Goal: Task Accomplishment & Management: Manage account settings

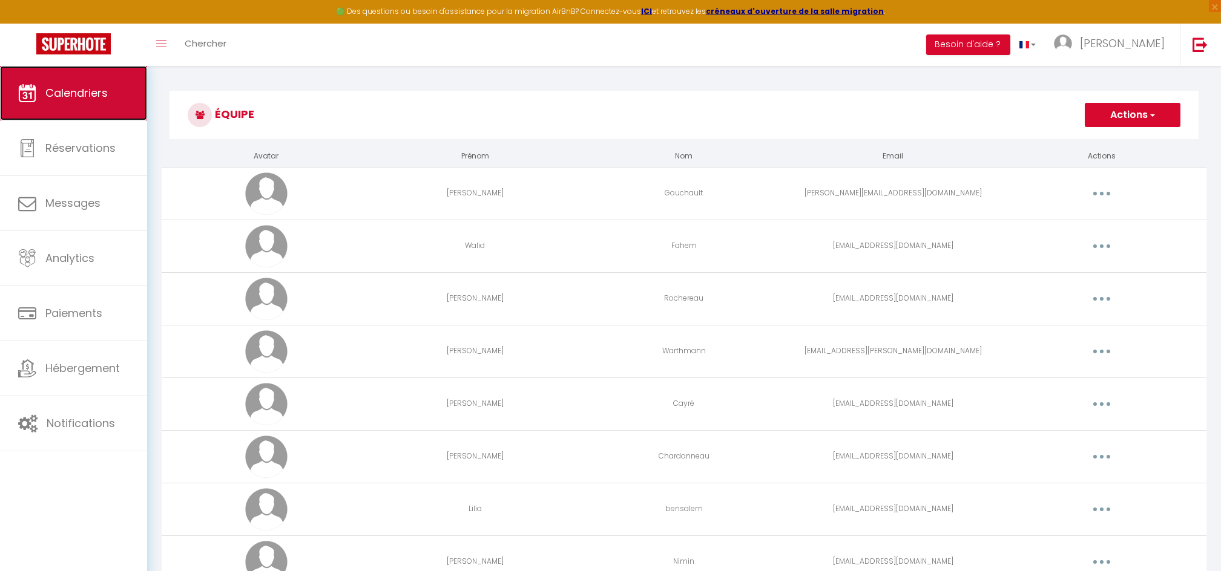
click at [63, 95] on span "Calendriers" at bounding box center [76, 92] width 62 height 15
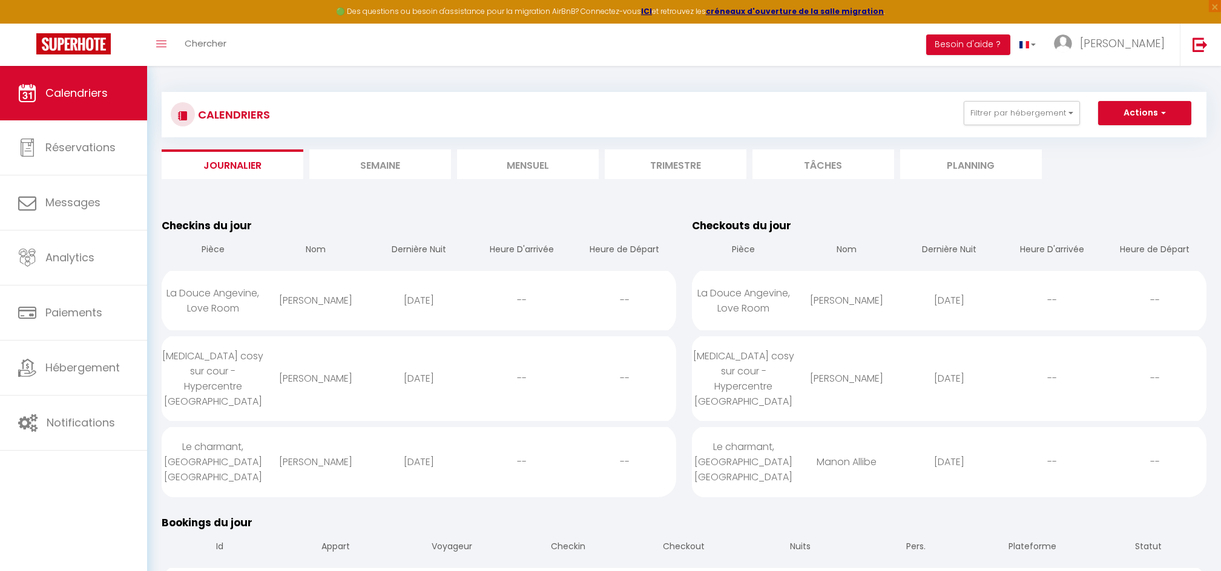
click at [543, 167] on li "Mensuel" at bounding box center [528, 164] width 142 height 30
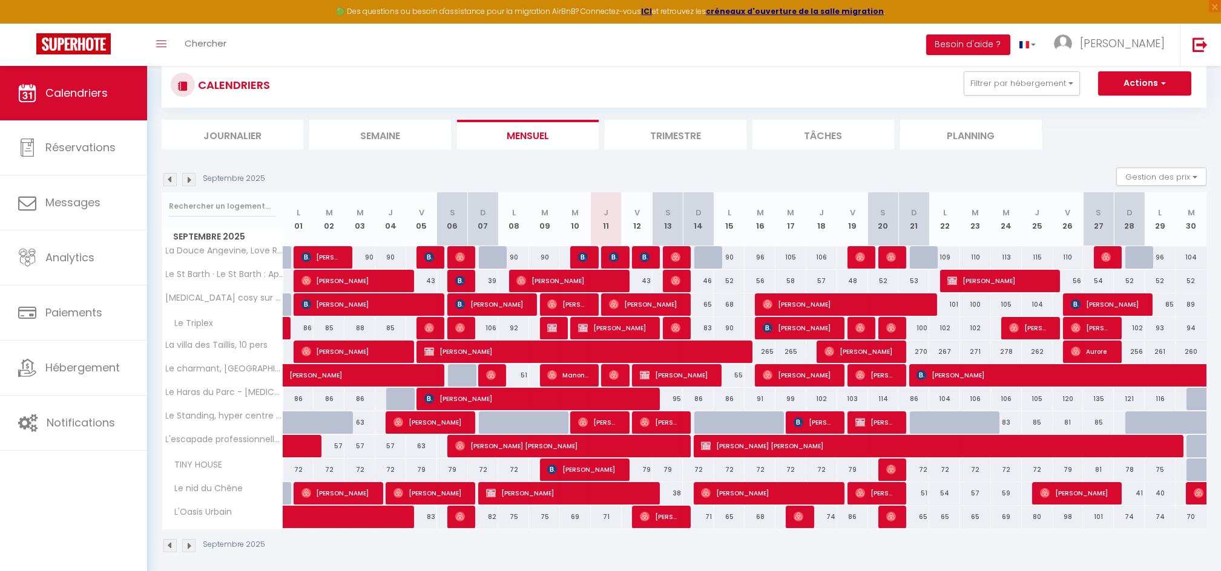
scroll to position [43, 0]
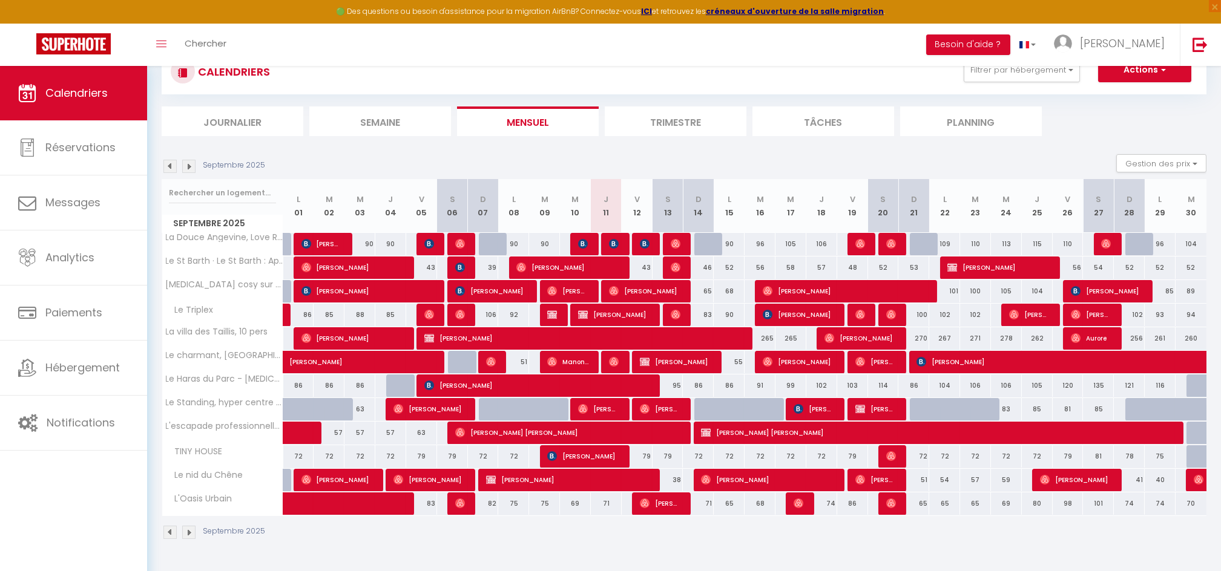
click at [215, 119] on li "Journalier" at bounding box center [233, 122] width 142 height 30
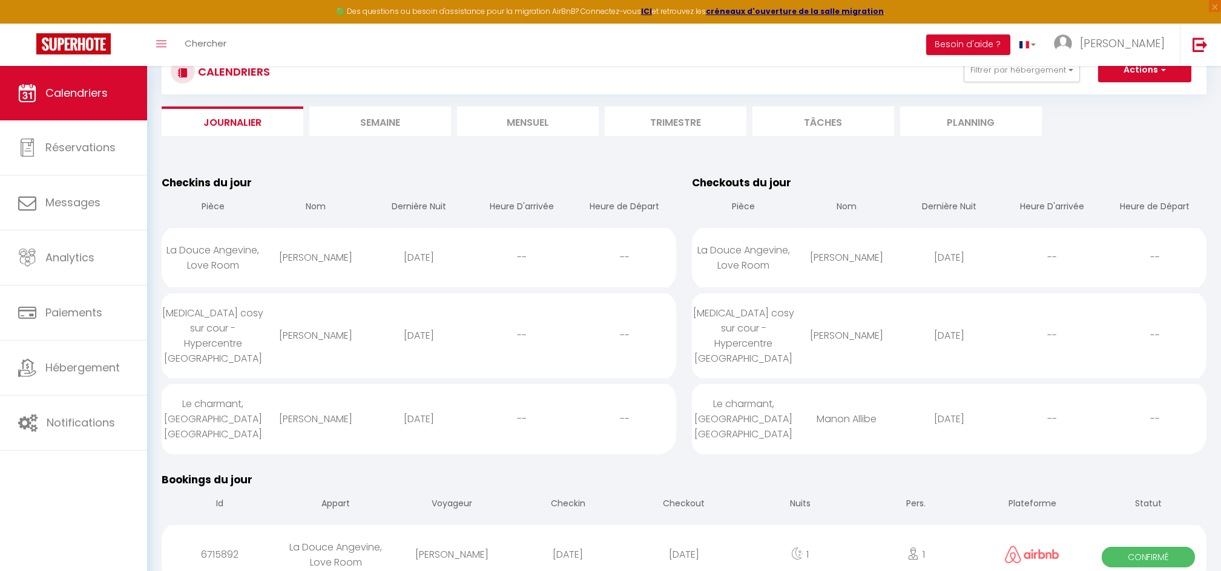
click at [229, 240] on div "La Douce Angevine, Love Room" at bounding box center [213, 258] width 103 height 54
select select "0"
select select "1"
select select
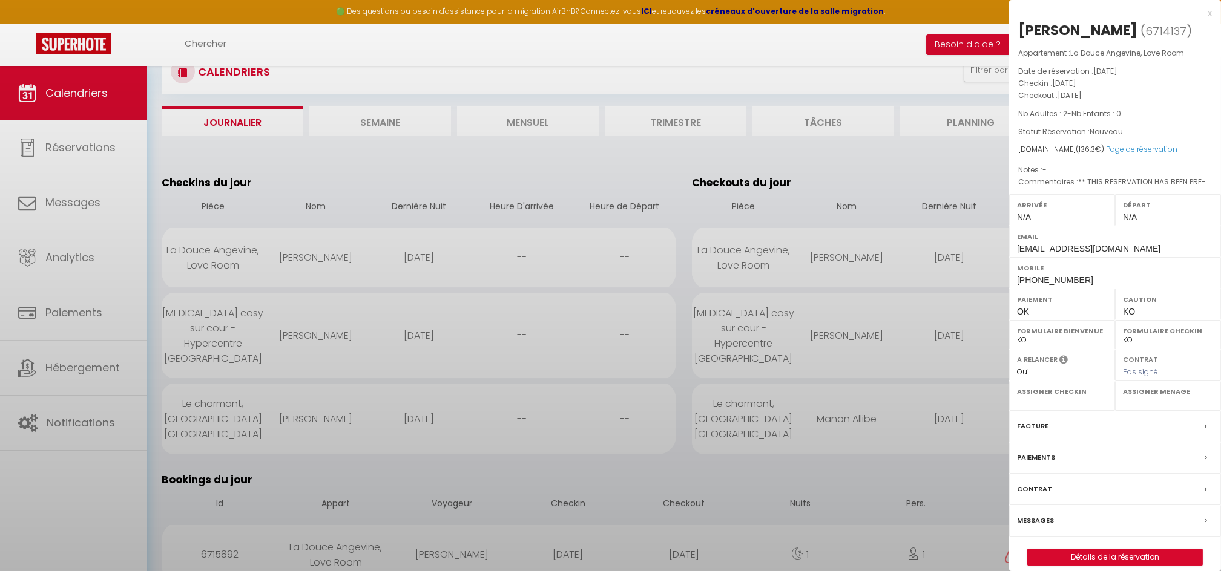
select select "27211"
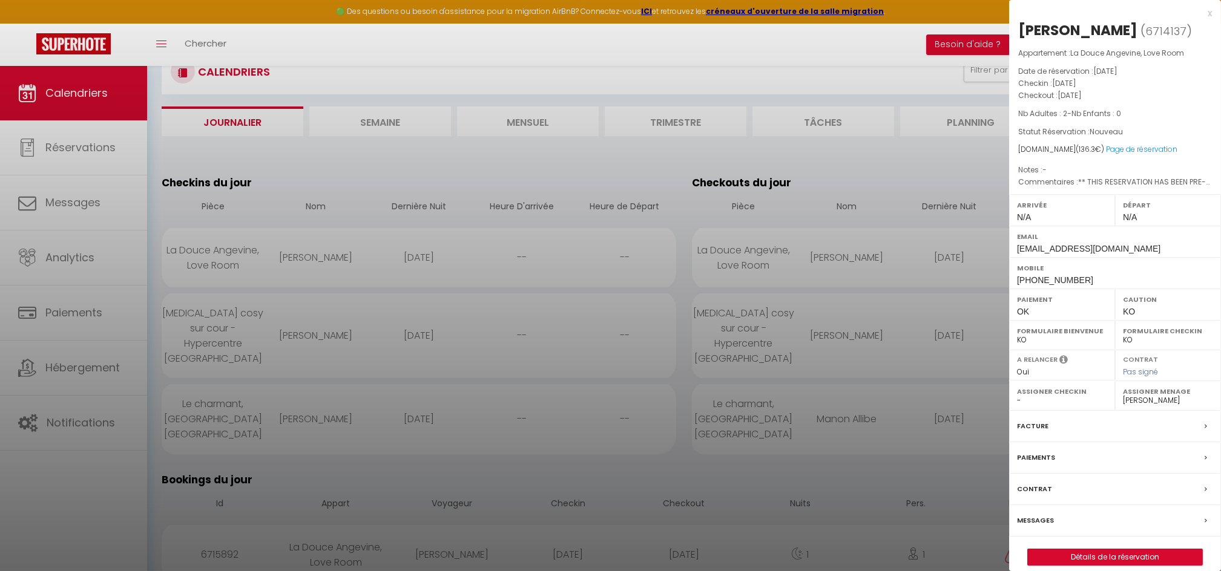
click at [229, 240] on div at bounding box center [610, 285] width 1221 height 571
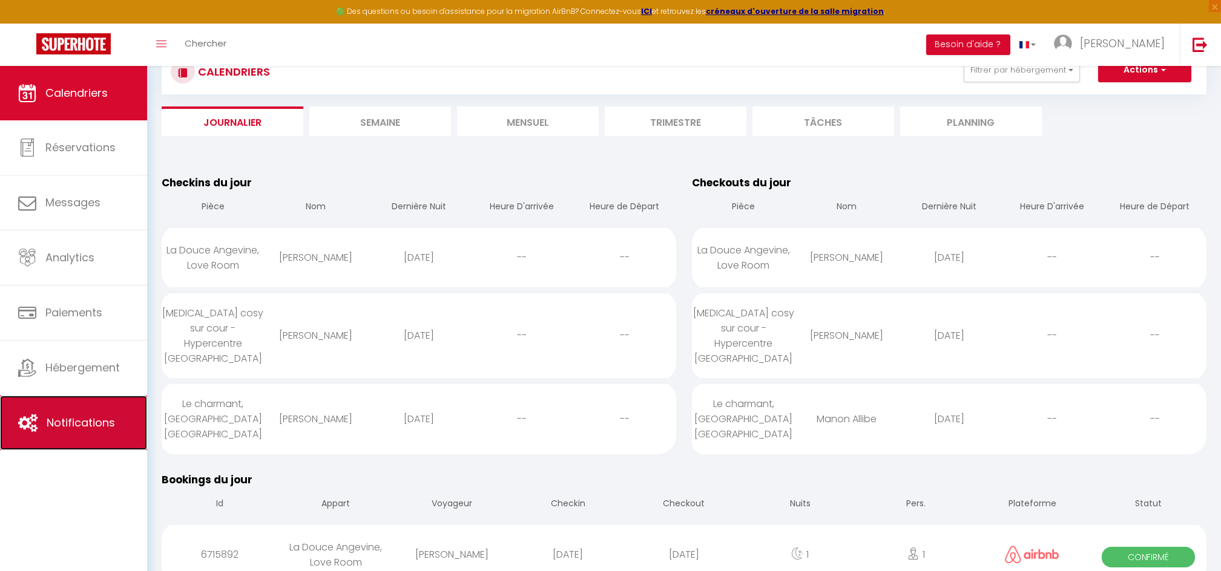
click at [66, 422] on span "Notifications" at bounding box center [81, 422] width 68 height 15
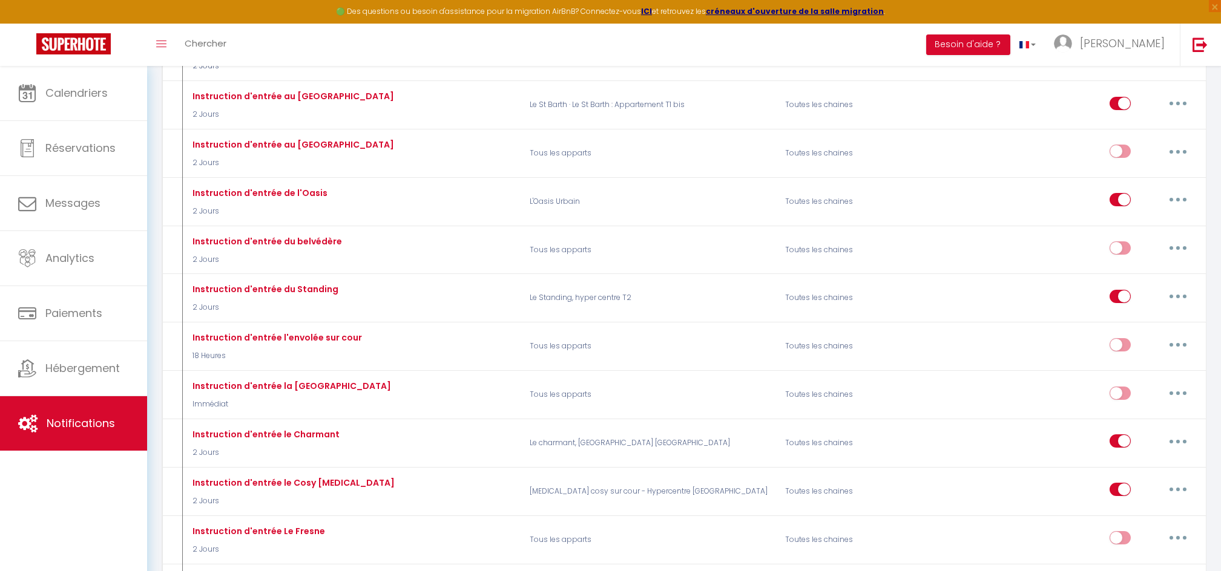
scroll to position [1017, 0]
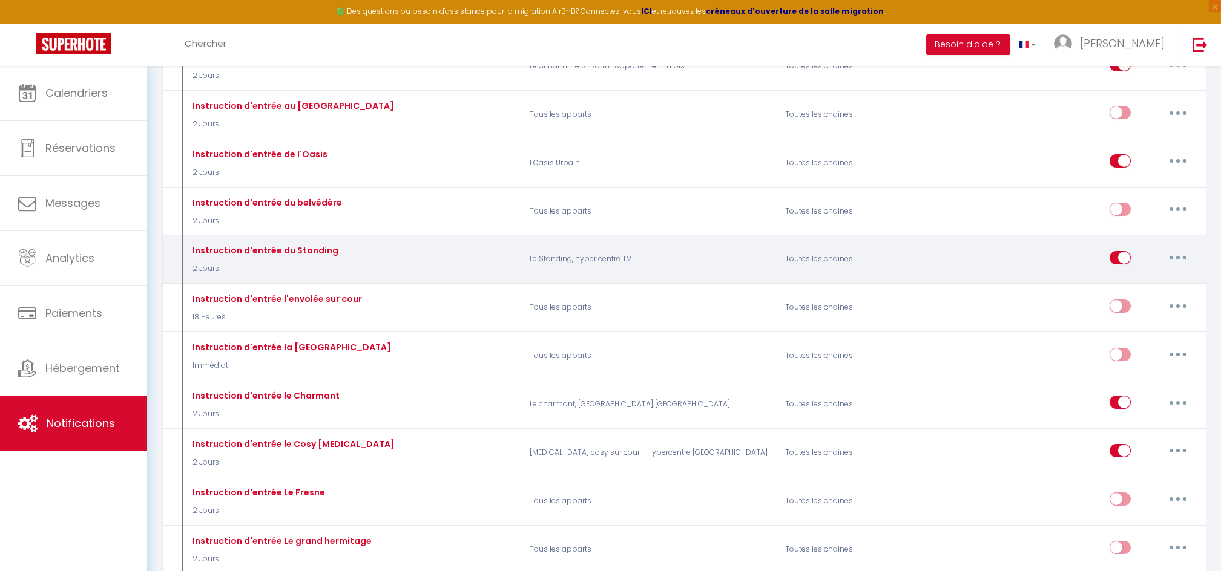
click at [1169, 248] on button "button" at bounding box center [1178, 257] width 34 height 19
click at [1116, 275] on link "Editer" at bounding box center [1147, 285] width 90 height 21
type input "Instruction d'entrée du Standing"
select select "2 Jours"
select select "if_booking_is_paid"
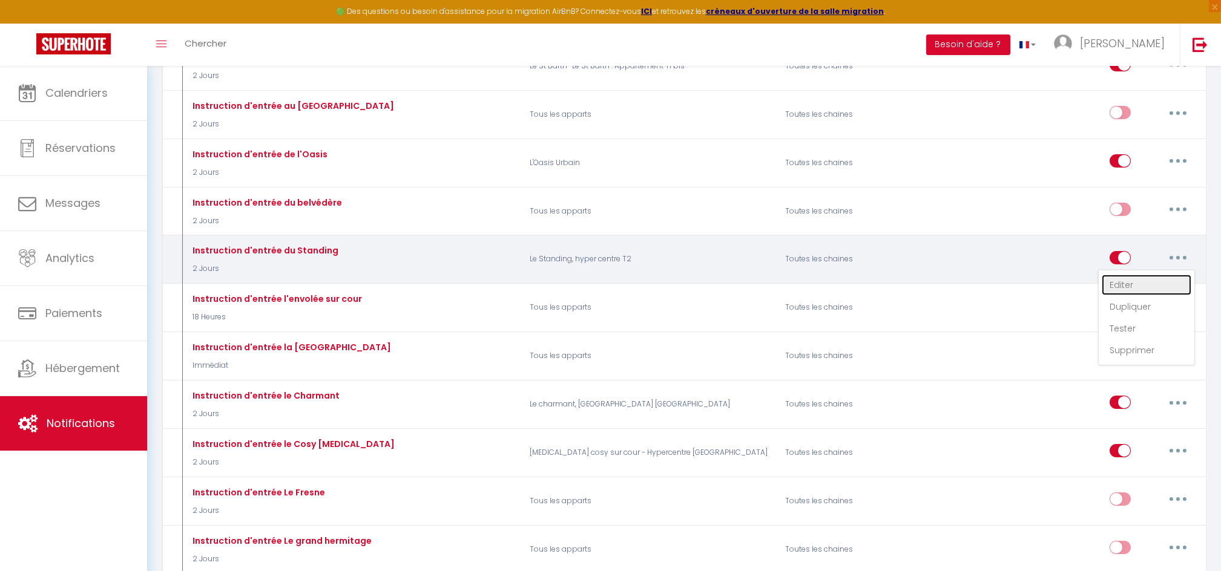
checkbox input "true"
checkbox input "false"
radio input "true"
type input "Procédure pour le checkin - [RENTAL:NAME]"
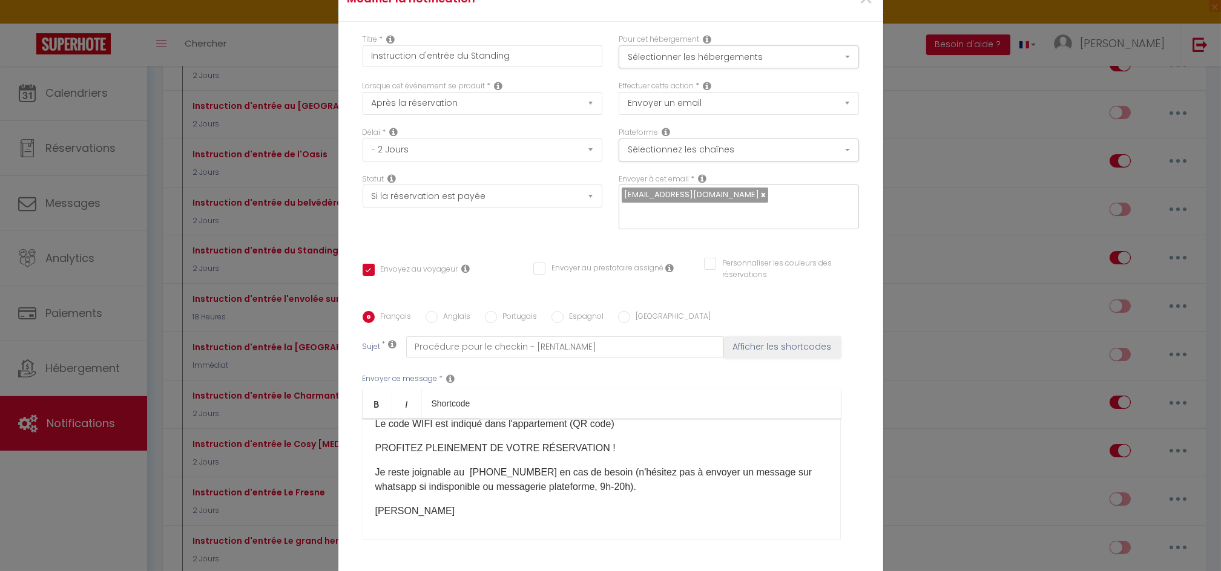
scroll to position [390, 0]
click at [1023, 210] on div "Modifier la notification × Titre * Instruction d'entrée du Standing Pour cet hé…" at bounding box center [610, 285] width 1221 height 571
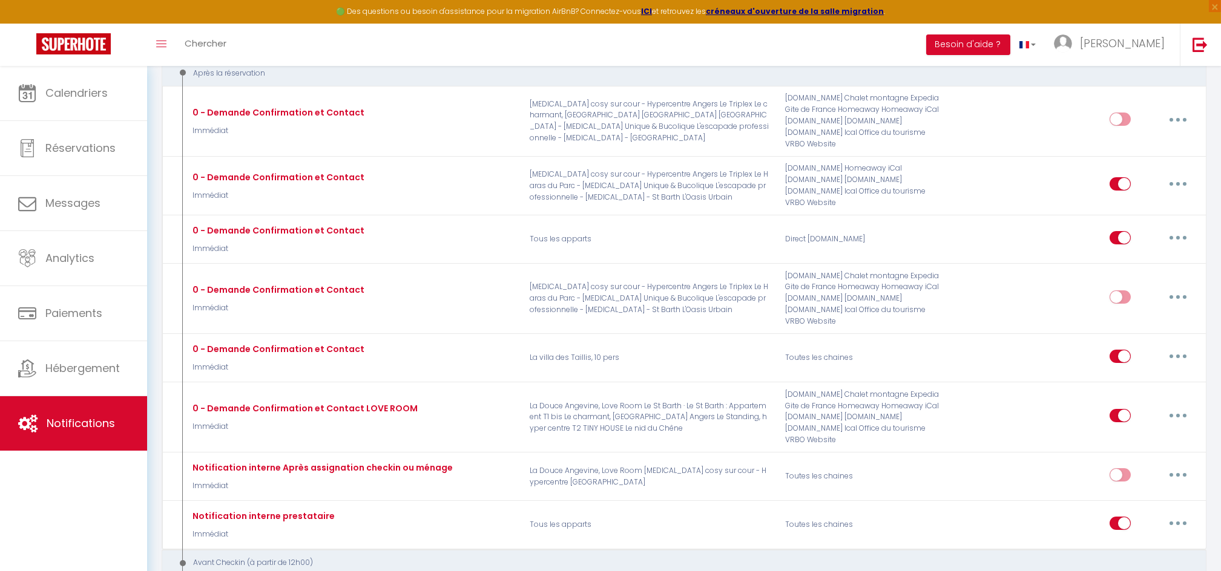
scroll to position [133, 0]
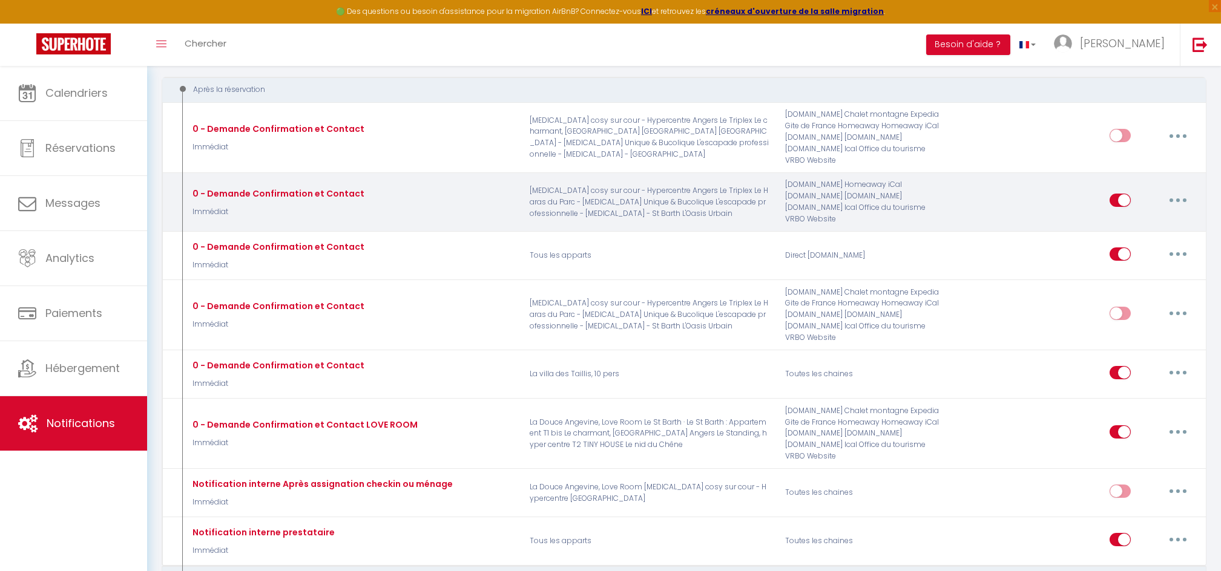
click at [1179, 195] on button "button" at bounding box center [1178, 200] width 34 height 19
click at [1128, 228] on link "Editer" at bounding box center [1147, 228] width 90 height 21
type input "0 - Demande Confirmation et Contact"
select select "1"
select select "Immédiat"
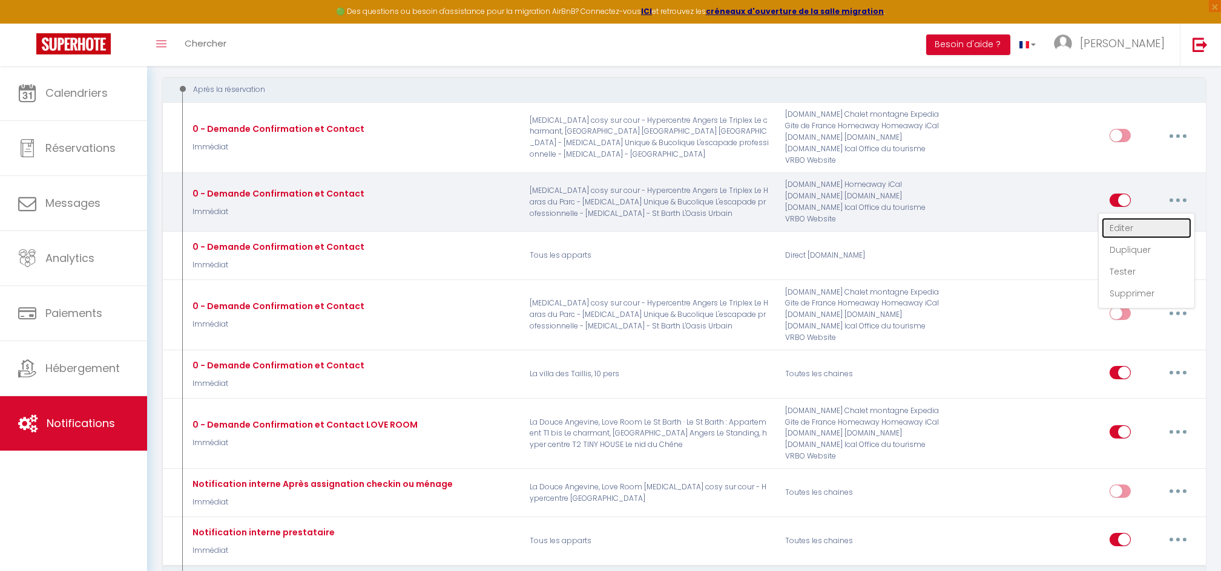
checkbox input "true"
checkbox input "false"
type input "Merci de confirmer votre réservation - [BOOKING:ID] - [GUEST:FIRST_NAME] [GUEST…"
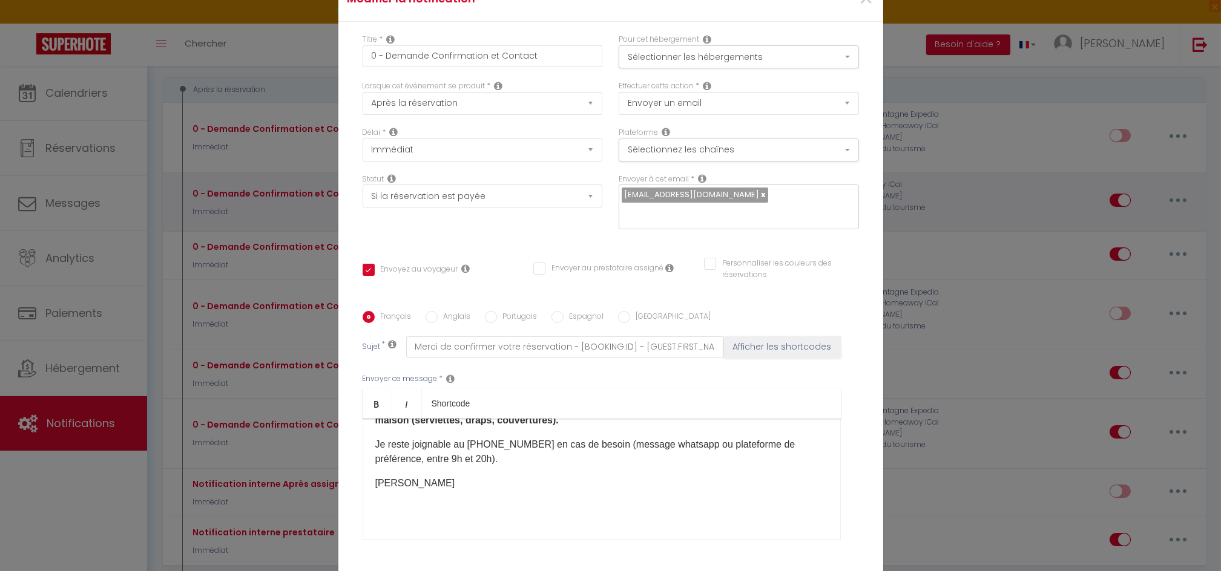
scroll to position [197, 0]
click at [916, 340] on div "Modifier la notification × Titre * 0 - Demande Confirmation et Contact Pour cet…" at bounding box center [610, 285] width 1221 height 571
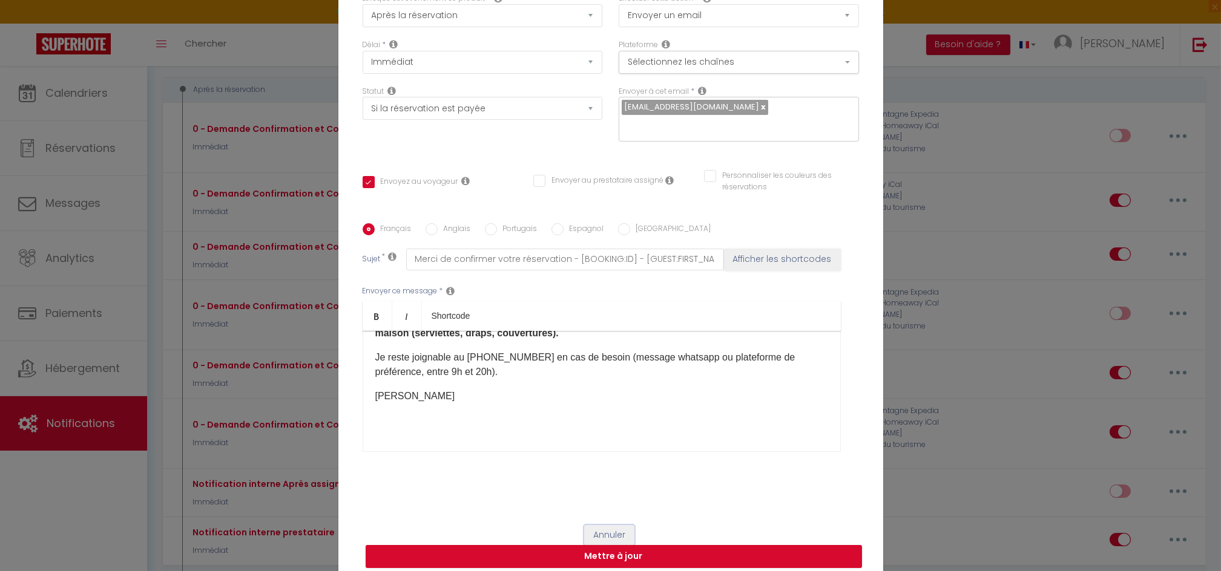
click at [608, 525] on button "Annuler" at bounding box center [609, 535] width 50 height 21
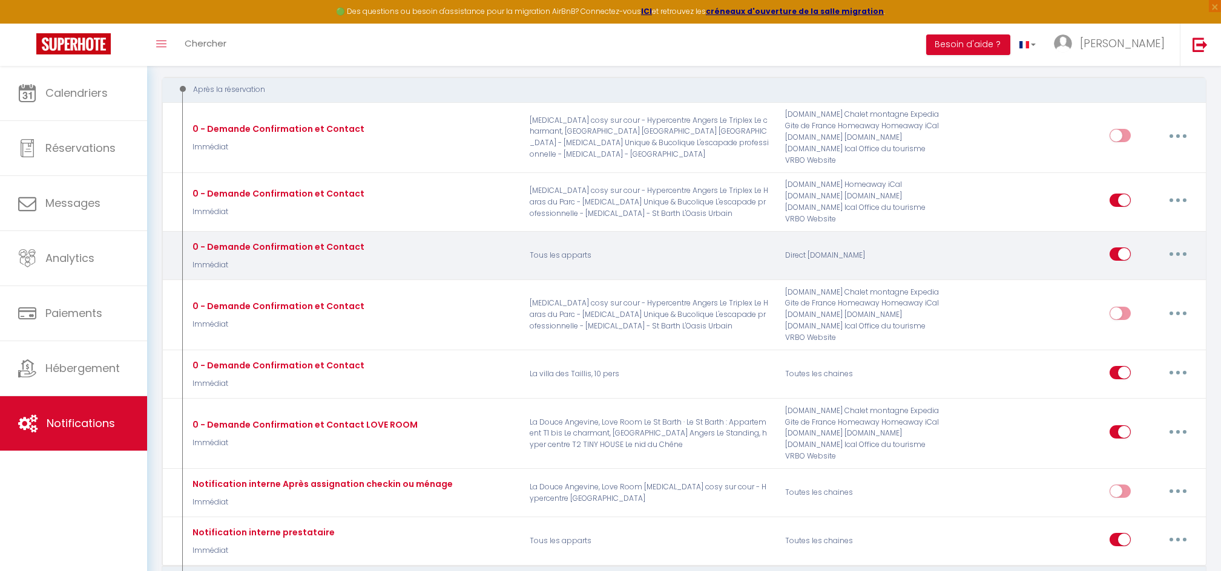
click at [1174, 248] on button "button" at bounding box center [1178, 254] width 34 height 19
click at [1115, 279] on link "Editer" at bounding box center [1147, 281] width 90 height 21
checkbox input "true"
checkbox input "false"
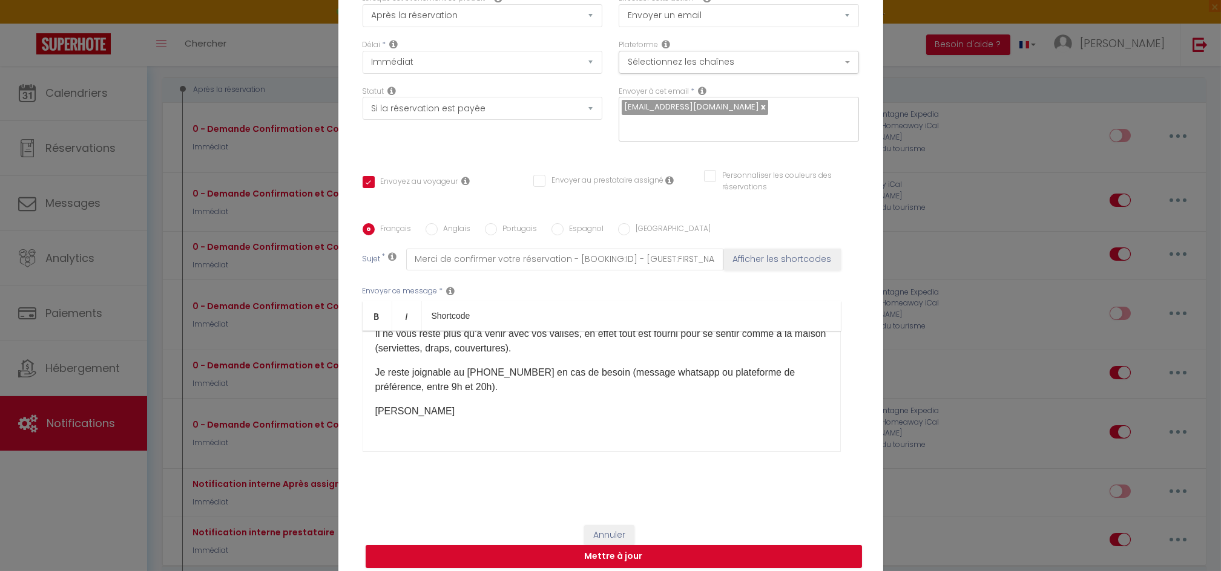
scroll to position [476, 0]
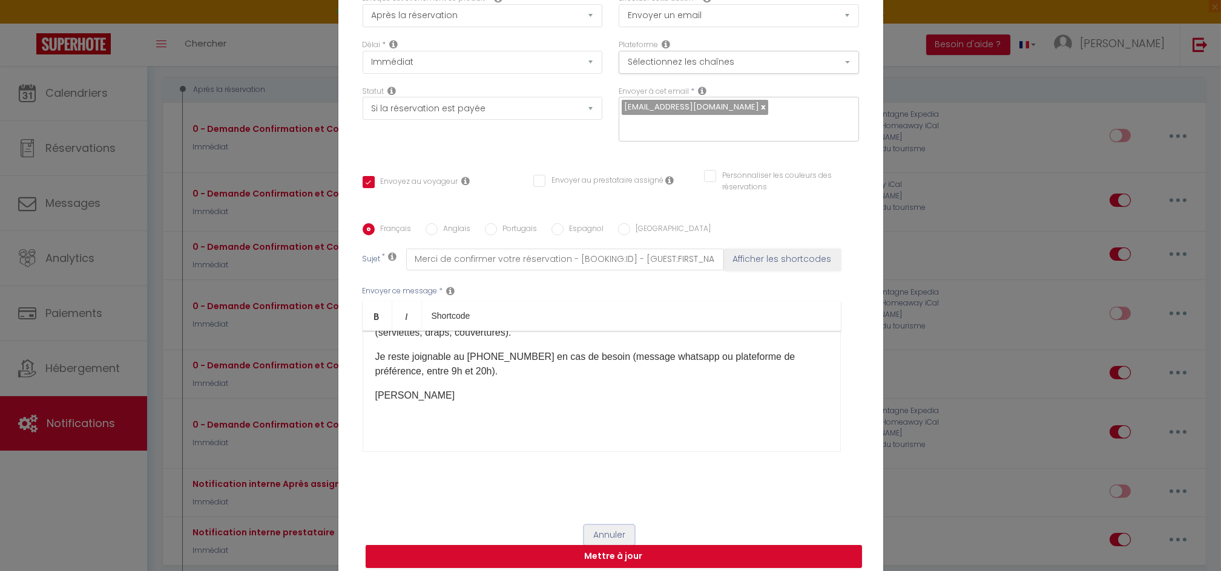
click at [613, 525] on button "Annuler" at bounding box center [609, 535] width 50 height 21
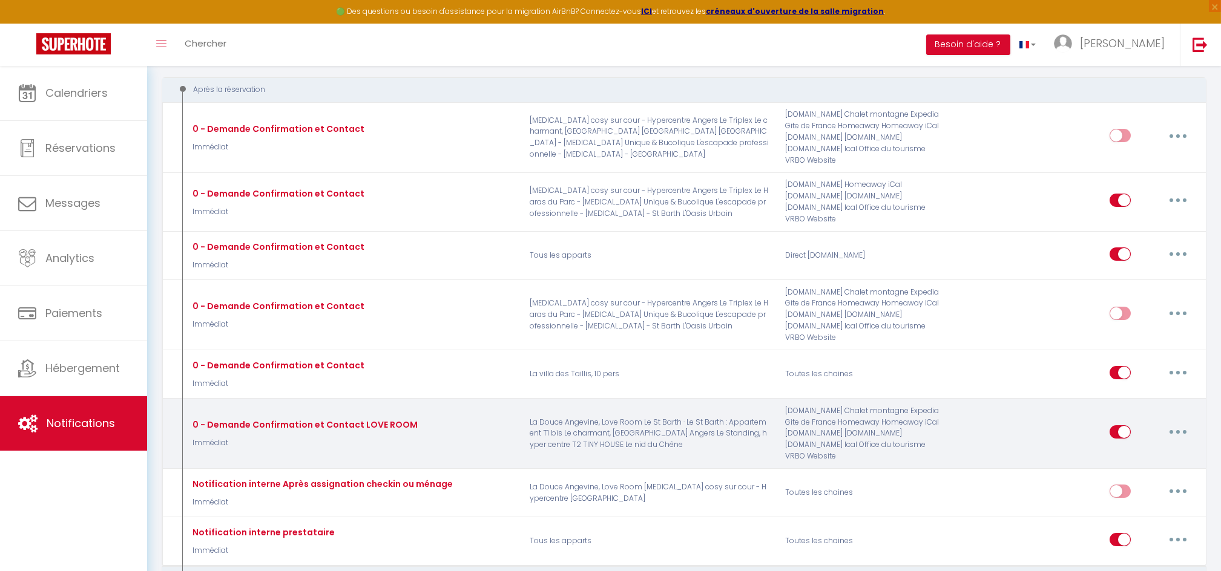
click at [1177, 433] on button "button" at bounding box center [1178, 431] width 34 height 19
click at [1121, 459] on link "Editer" at bounding box center [1147, 459] width 90 height 21
type input "0 - Demande Confirmation et Contact LOVE ROOM"
checkbox input "true"
checkbox input "false"
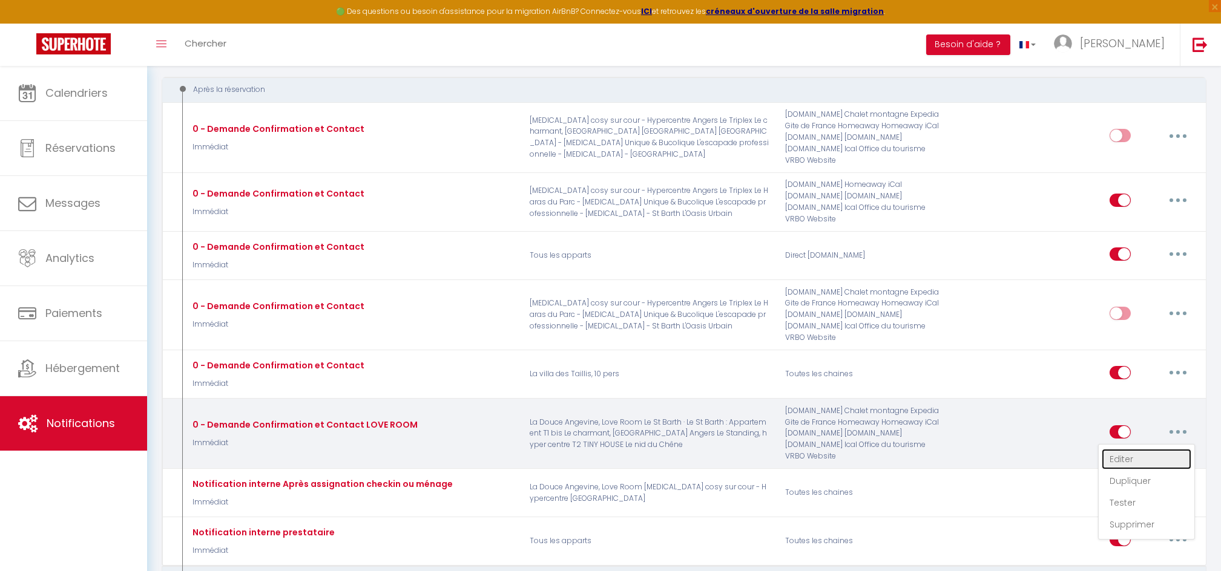
checkbox input "false"
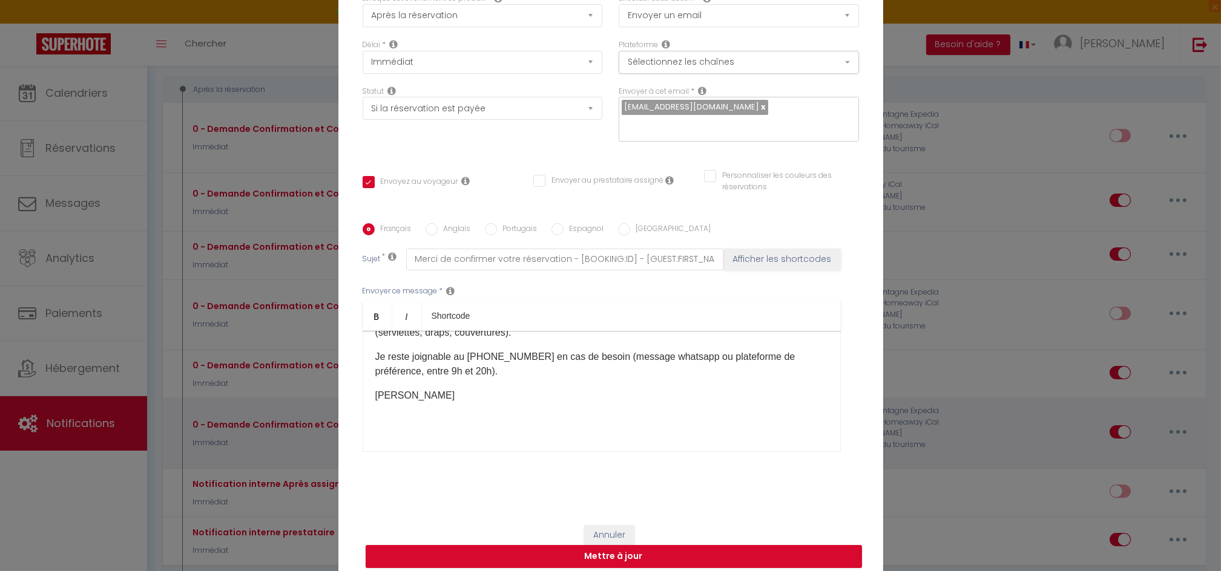
scroll to position [143, 0]
click at [498, 350] on p "Je reste joignable au [PHONE_NUMBER] ​en cas de besoin (message whatsapp ou pla…" at bounding box center [601, 364] width 453 height 29
click at [611, 553] on button "Mettre à jour" at bounding box center [614, 556] width 496 height 23
checkbox input "true"
checkbox input "false"
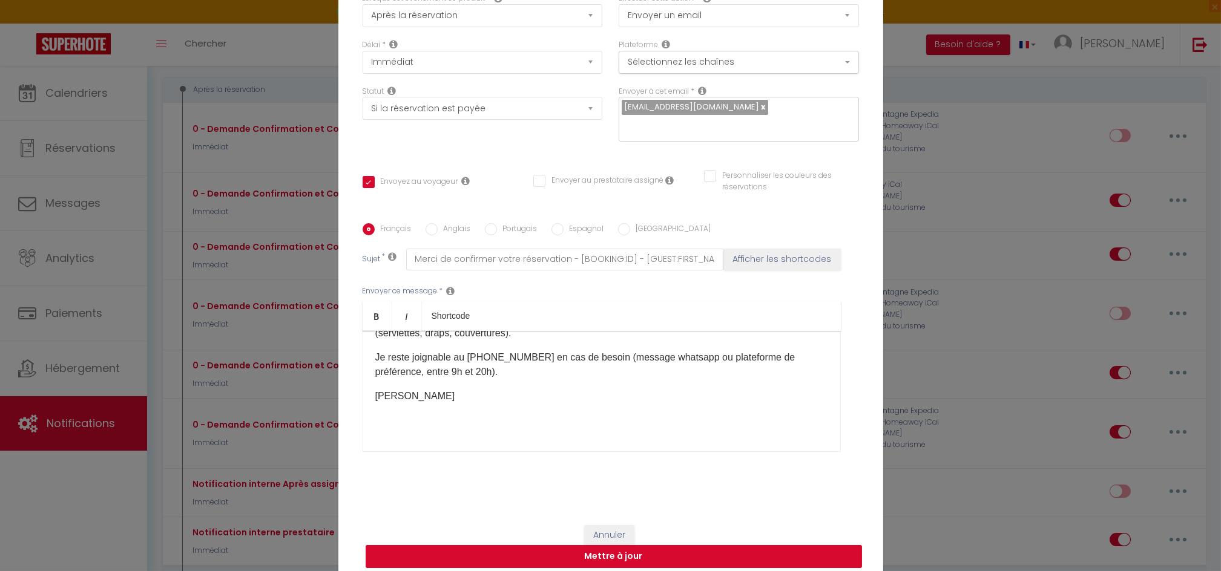
checkbox input "false"
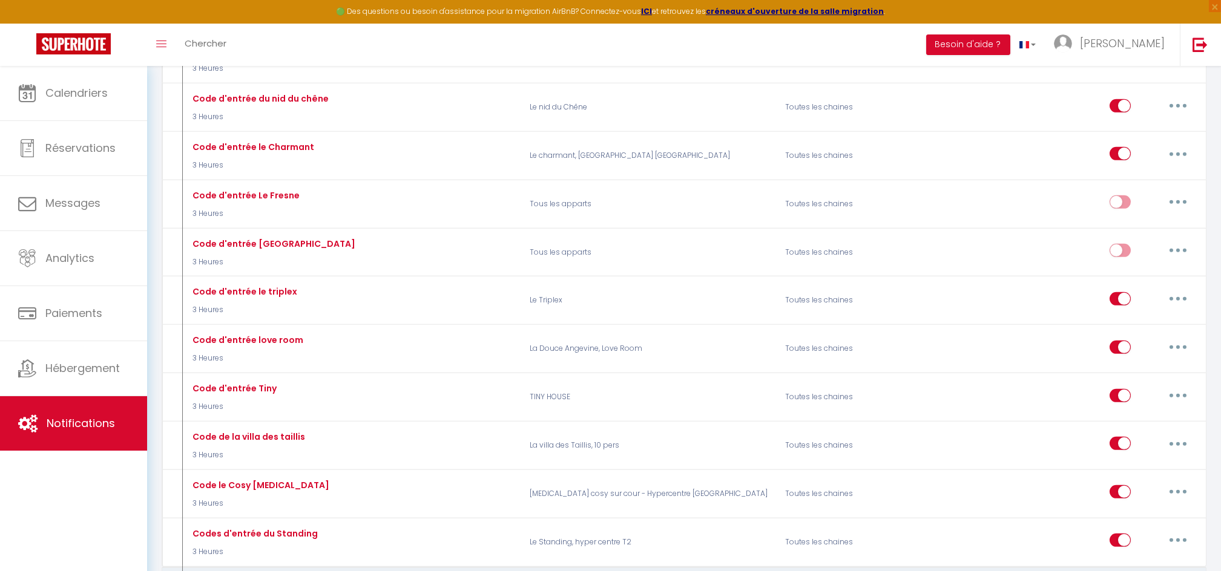
scroll to position [2261, 0]
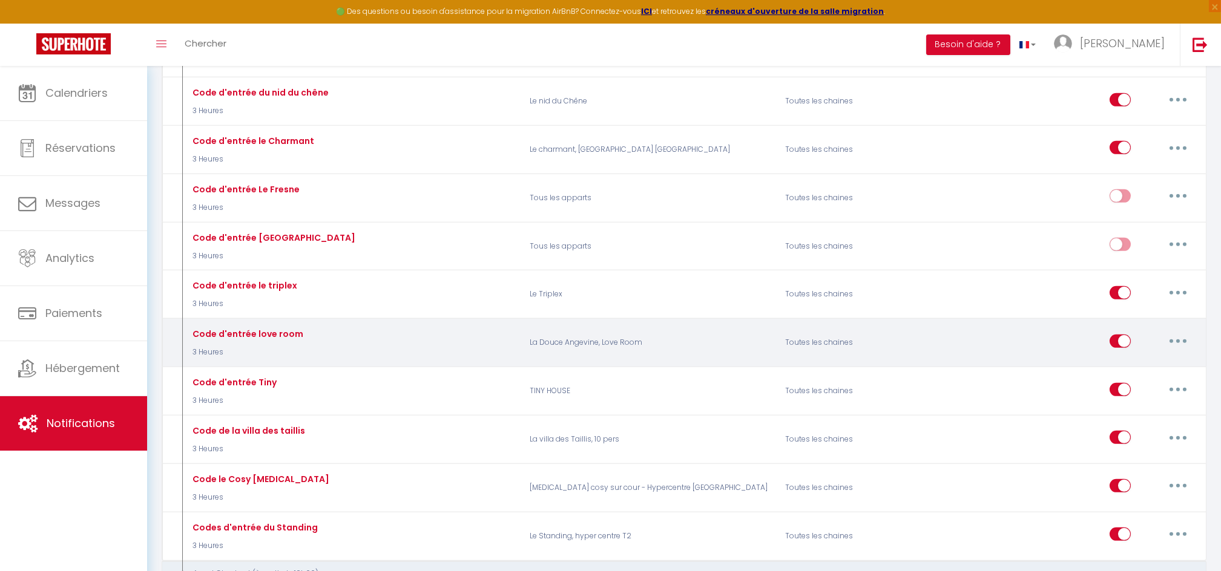
click at [1180, 332] on button "button" at bounding box center [1178, 341] width 34 height 19
click at [1120, 358] on link "Editer" at bounding box center [1147, 368] width 90 height 21
type input "Code d'entrée love room"
select select "3"
select select "3 Heures"
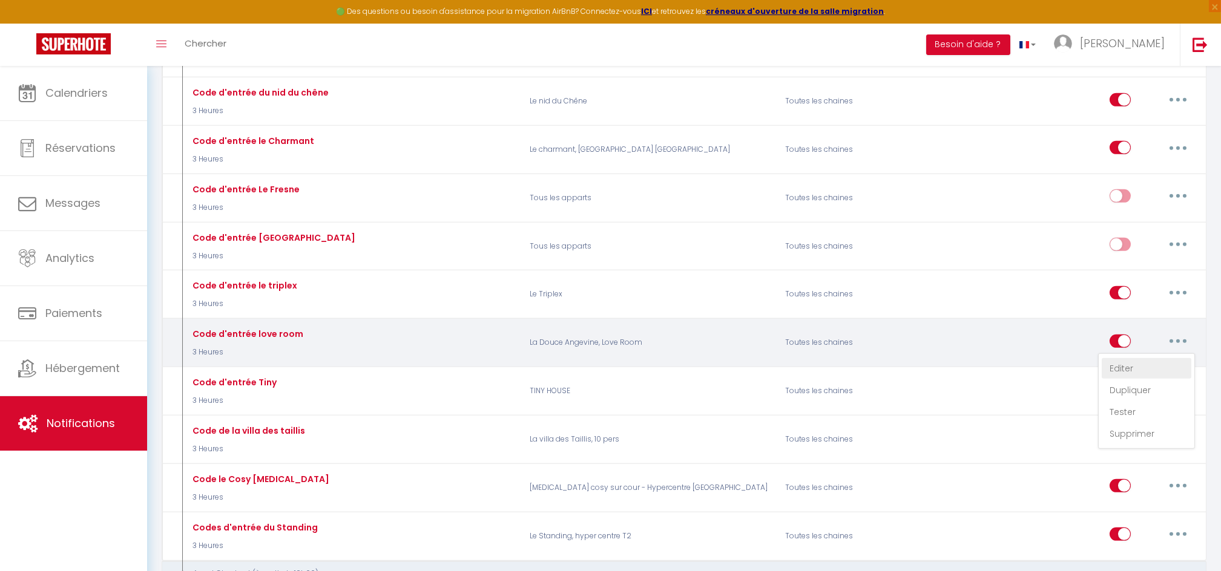
select select "if_deposit_is_paid"
checkbox input "true"
checkbox input "false"
radio input "true"
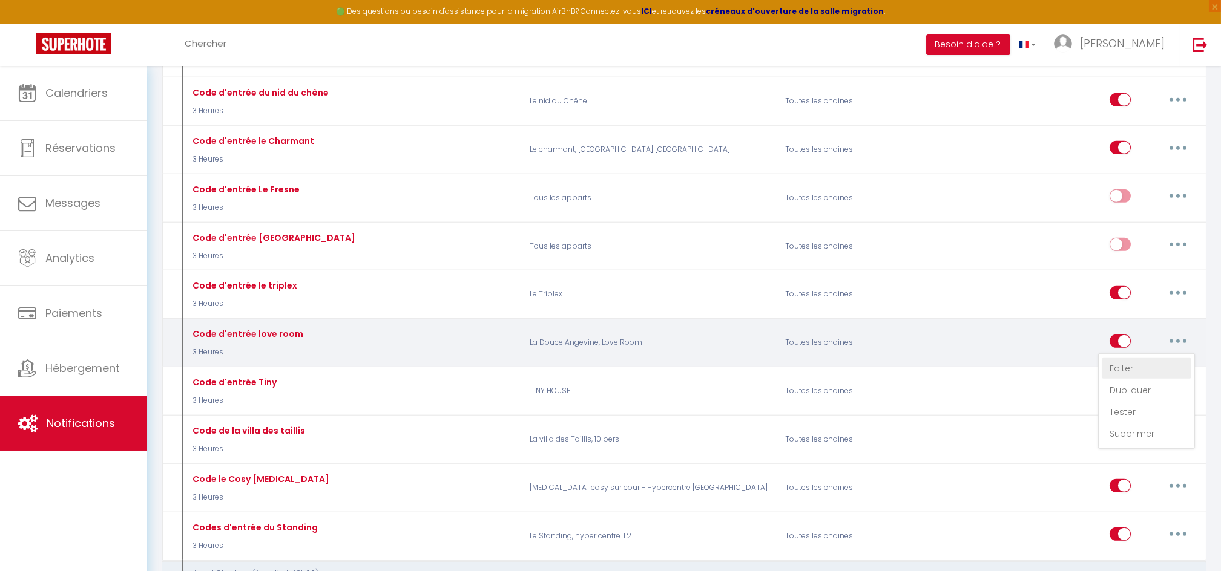
type input "Procédure pour le checkin - [RENTAL:NAME]"
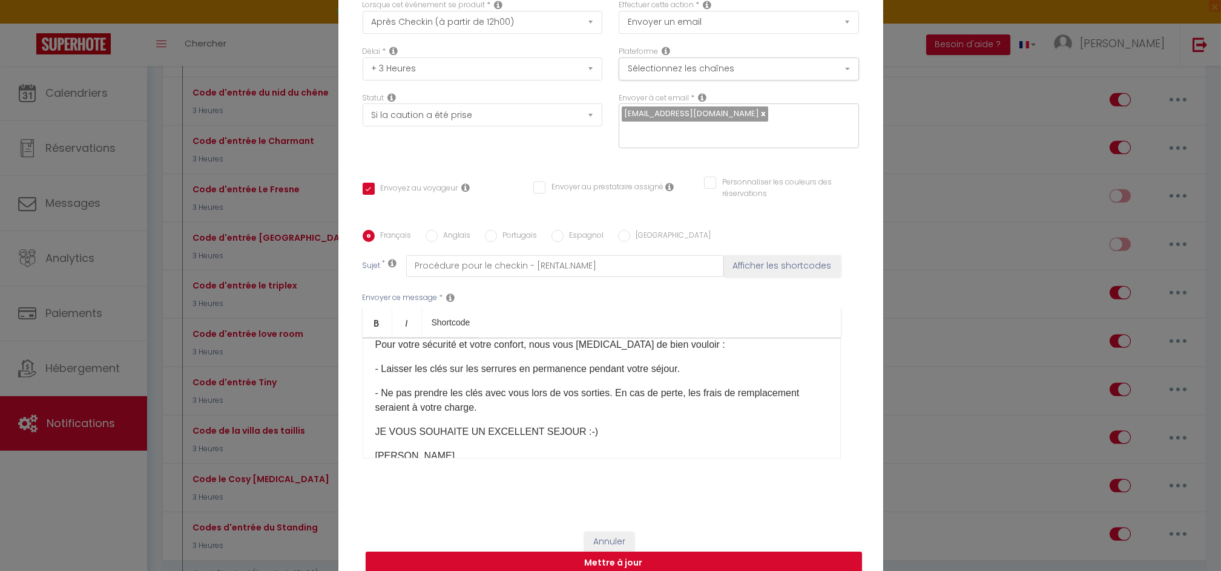
scroll to position [103, 0]
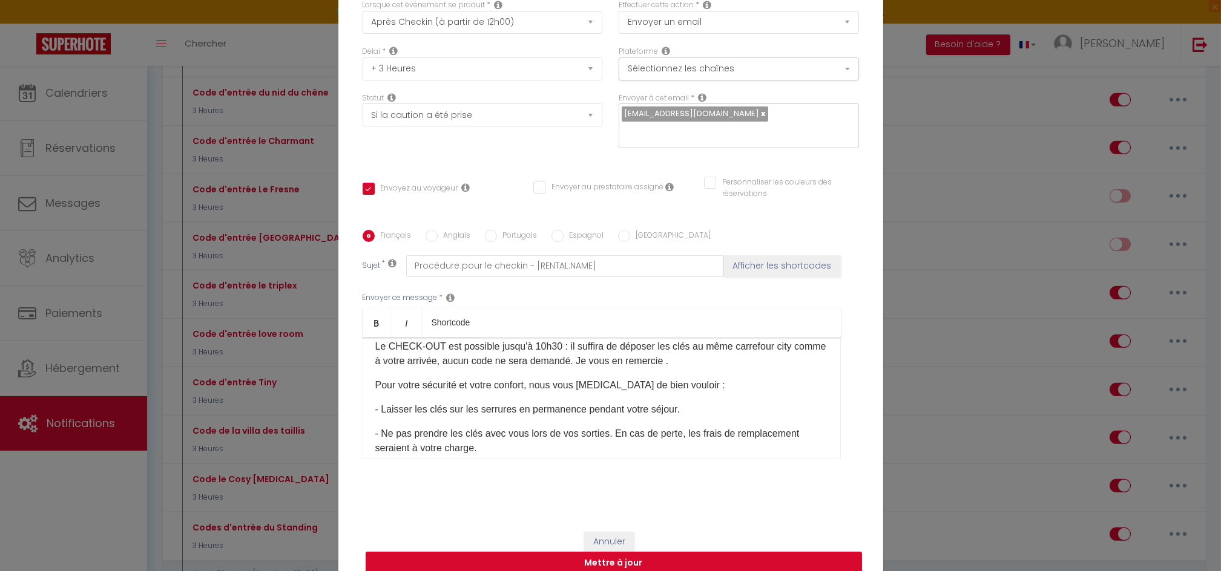
drag, startPoint x: 677, startPoint y: 387, endPoint x: 360, endPoint y: 380, distance: 317.2
click at [363, 380] on div "​Bienvenue à [RENTAL:CITY] ! Veuillez trouver le code de retrait pour récupére…" at bounding box center [602, 398] width 478 height 121
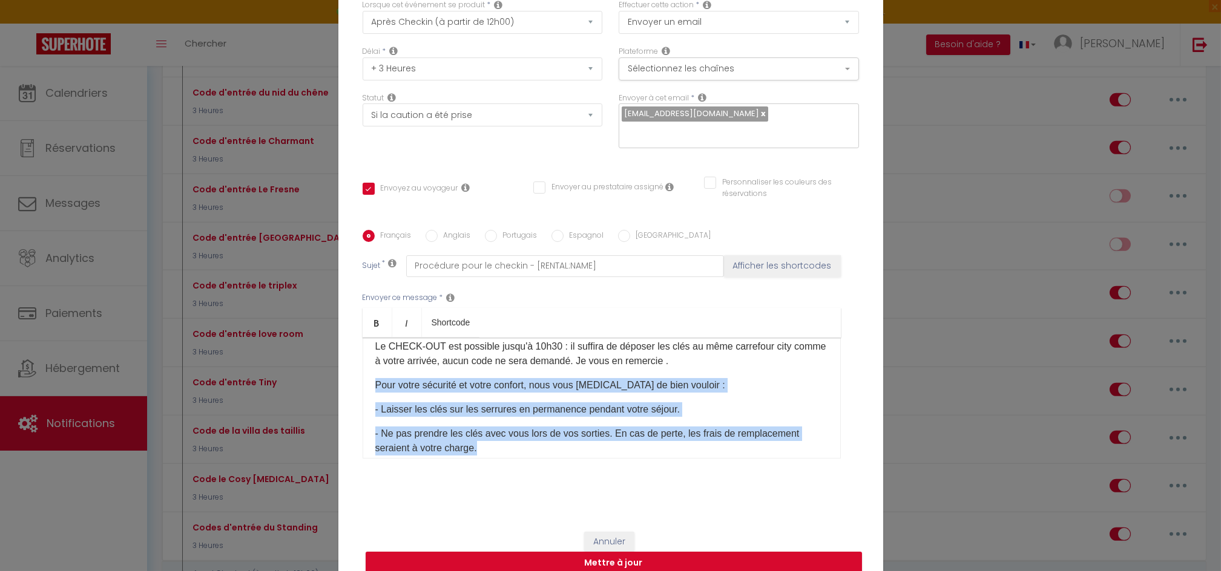
drag, startPoint x: 474, startPoint y: 427, endPoint x: 364, endPoint y: 356, distance: 131.1
click at [364, 356] on div "​Bienvenue à [RENTAL:CITY] ! Veuillez trouver le code de retrait pour récupére…" at bounding box center [602, 398] width 478 height 121
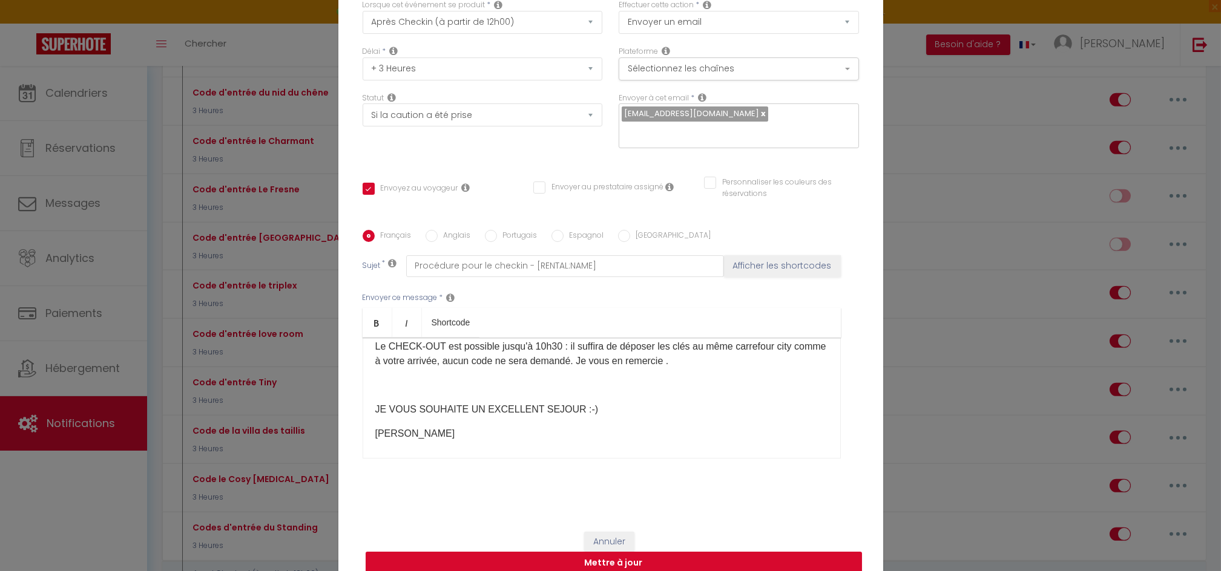
click at [665, 553] on button "Mettre à jour" at bounding box center [614, 563] width 496 height 23
checkbox input "true"
checkbox input "false"
